Goal: Book appointment/travel/reservation

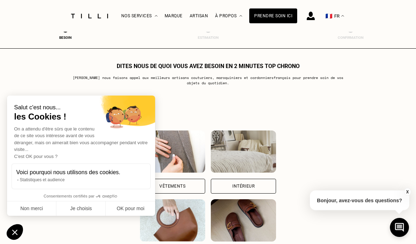
click at [35, 211] on button "Non merci" at bounding box center [31, 208] width 49 height 15
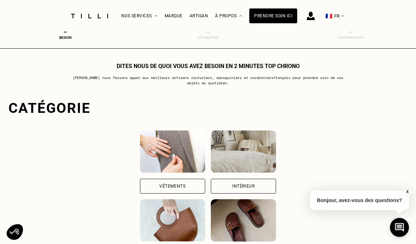
click at [194, 80] on p "[PERSON_NAME] nous faisons appel aux meilleurs artisans couturiers , maroquinie…" at bounding box center [207, 80] width 279 height 11
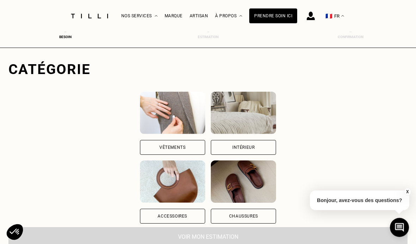
scroll to position [38, 0]
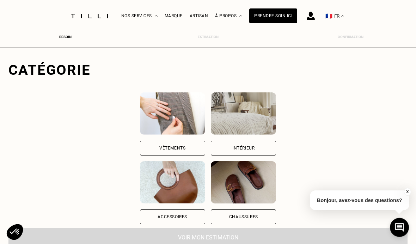
click at [254, 150] on div "Intérieur" at bounding box center [243, 148] width 22 height 4
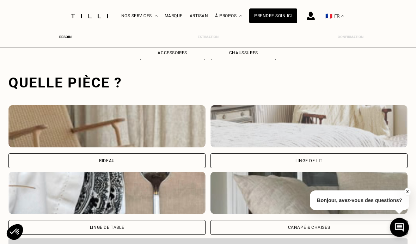
scroll to position [217, 0]
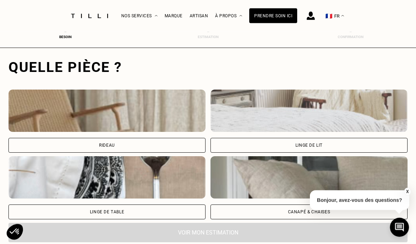
click at [116, 151] on div "Rideau" at bounding box center [106, 145] width 197 height 15
select select "FR"
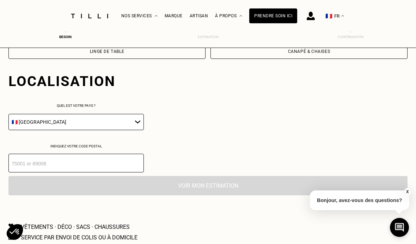
scroll to position [392, 0]
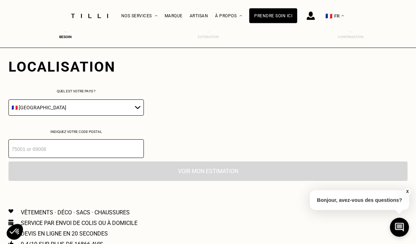
click at [23, 155] on input "number" at bounding box center [75, 149] width 135 height 19
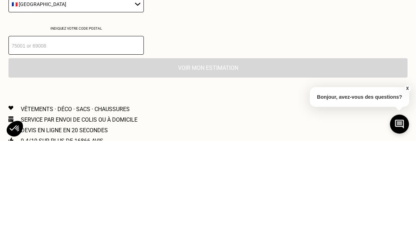
type input "83120"
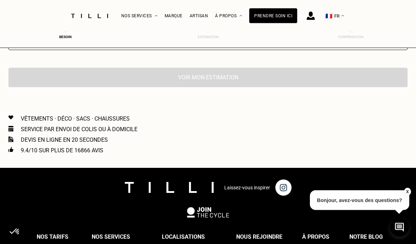
scroll to position [581, 0]
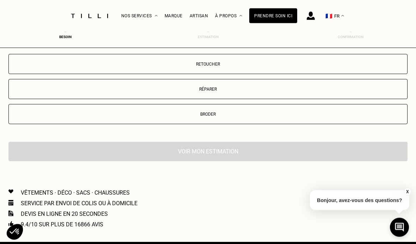
click at [206, 67] on p "Retoucher" at bounding box center [207, 64] width 391 height 5
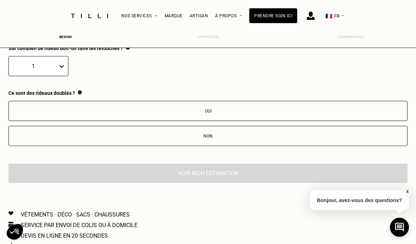
scroll to position [671, 0]
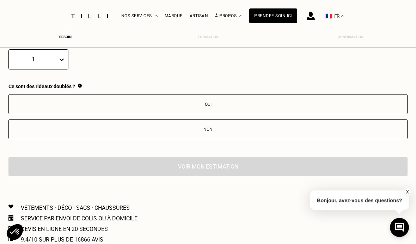
click at [210, 132] on div "Non" at bounding box center [207, 129] width 391 height 5
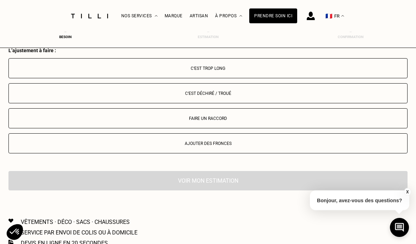
scroll to position [786, 0]
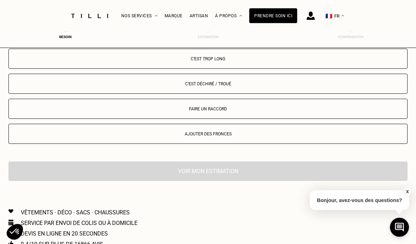
click at [208, 112] on div "Faire un raccord" at bounding box center [207, 109] width 391 height 5
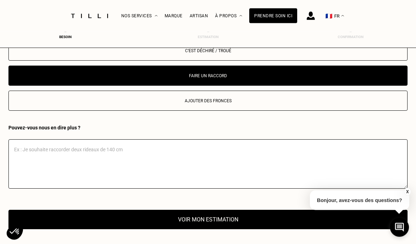
scroll to position [820, 0]
click at [217, 229] on button "Voir mon estimation" at bounding box center [207, 219] width 399 height 19
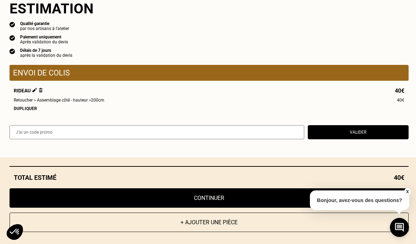
click at [210, 208] on button "Continuer" at bounding box center [209, 197] width 399 height 19
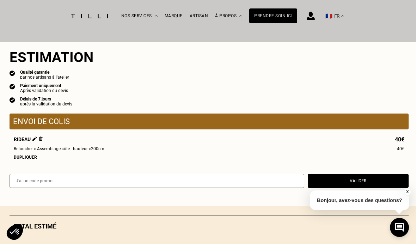
select select "FR"
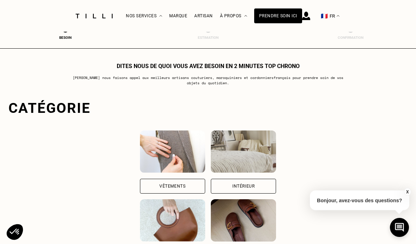
scroll to position [321, 0]
